Goal: Task Accomplishment & Management: Manage account settings

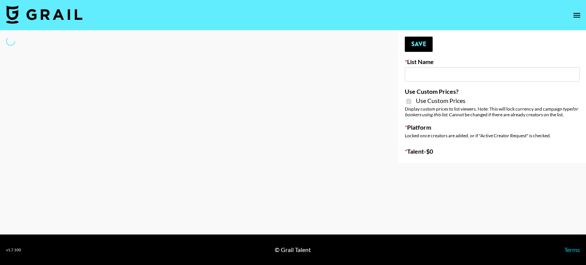
type input "Jinx Fall Campaign"
checkbox input "true"
select select "Brand"
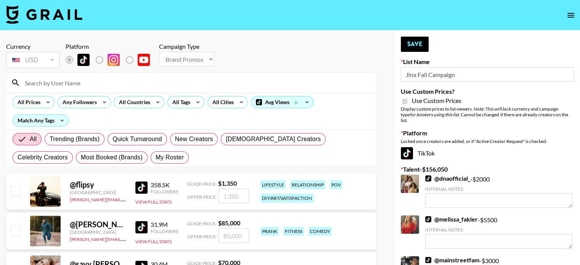
click at [76, 87] on input at bounding box center [195, 83] width 351 height 12
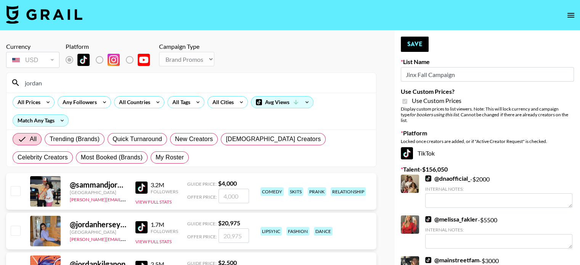
type input "jordansara"
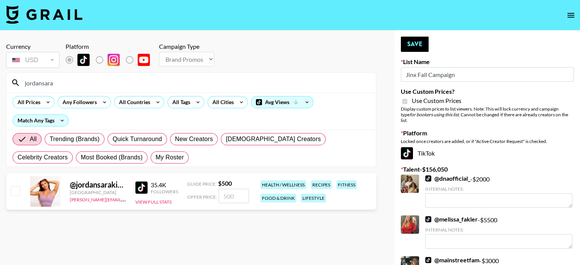
click at [18, 191] on input "checkbox" at bounding box center [15, 190] width 9 height 9
checkbox input "true"
click at [240, 198] on input "500" at bounding box center [233, 196] width 31 height 14
type input "5"
checkbox input "false"
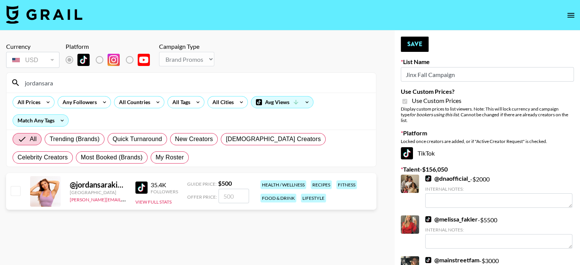
checkbox input "true"
type input "2500"
click at [98, 59] on label "List locked to TikTok." at bounding box center [106, 60] width 28 height 16
